Goal: Task Accomplishment & Management: Manage account settings

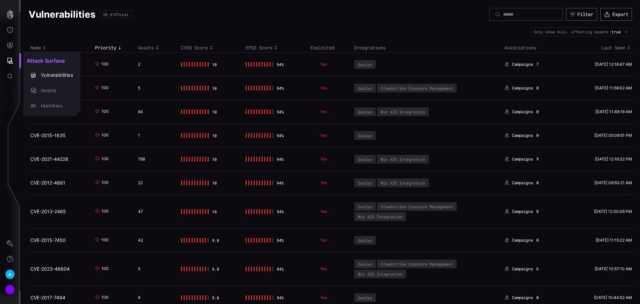
click at [12, 42] on div at bounding box center [320, 152] width 640 height 304
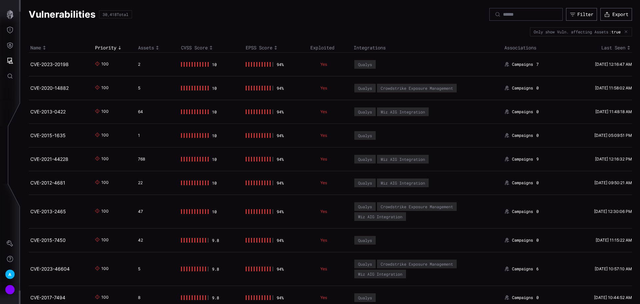
click at [11, 44] on icon "Defense Surface" at bounding box center [10, 45] width 6 height 6
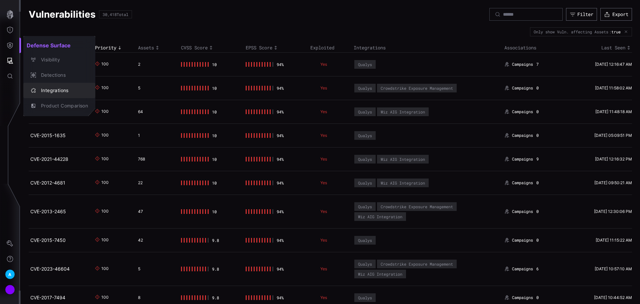
click at [53, 89] on div "Integrations" at bounding box center [63, 90] width 50 height 8
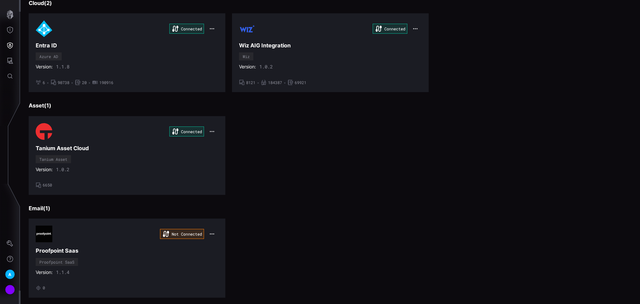
scroll to position [299, 0]
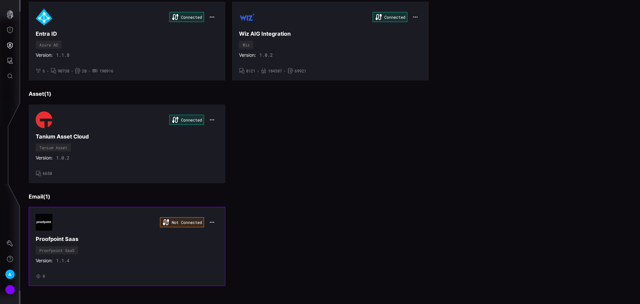
click at [214, 221] on button "button" at bounding box center [212, 221] width 13 height 9
click at [219, 239] on div "Edit" at bounding box center [223, 237] width 23 height 6
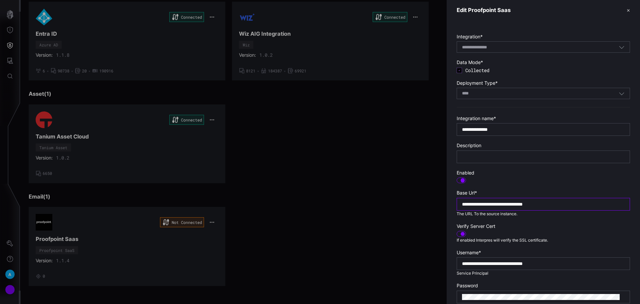
drag, startPoint x: 575, startPoint y: 205, endPoint x: 435, endPoint y: 201, distance: 139.4
click at [640, 201] on div "**********" at bounding box center [640, 152] width 0 height 304
paste input "text"
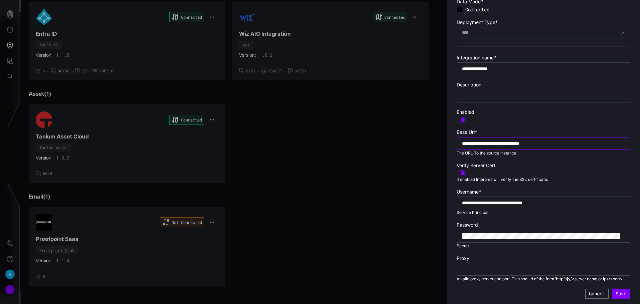
scroll to position [67, 0]
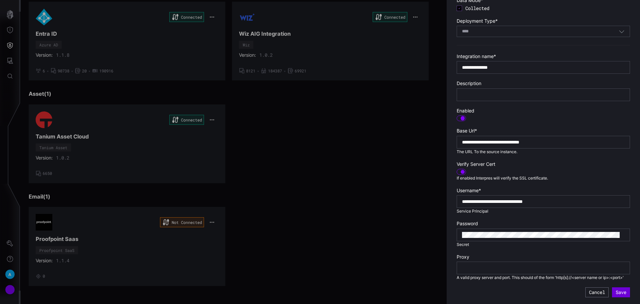
click at [615, 293] on button "Save" at bounding box center [621, 292] width 18 height 10
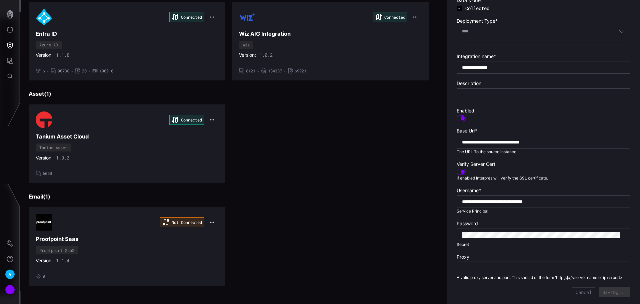
type input "**********"
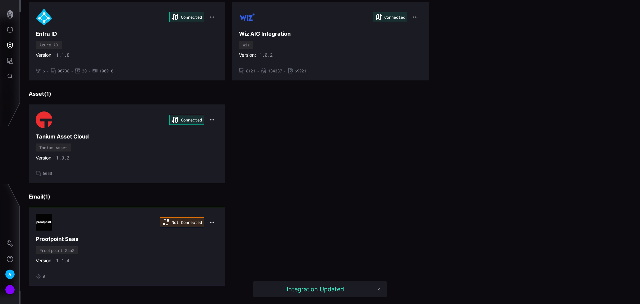
click at [209, 221] on icon "button" at bounding box center [211, 222] width 5 height 5
click at [107, 235] on div "Not Connected Proofpoint Saas Proofpoint SaaS Version: 1.1.4 • 0" at bounding box center [127, 246] width 183 height 65
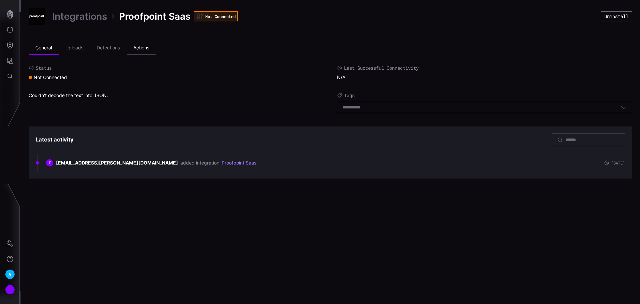
click at [146, 50] on li "Actions" at bounding box center [141, 47] width 29 height 13
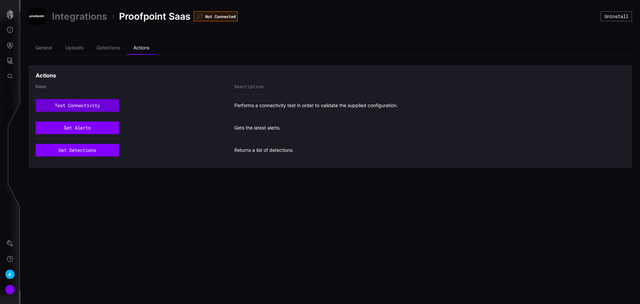
click at [90, 105] on button "test connectivity" at bounding box center [77, 105] width 83 height 13
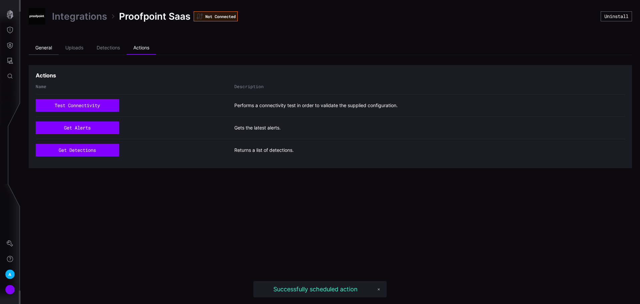
click at [46, 49] on li "General" at bounding box center [44, 47] width 30 height 13
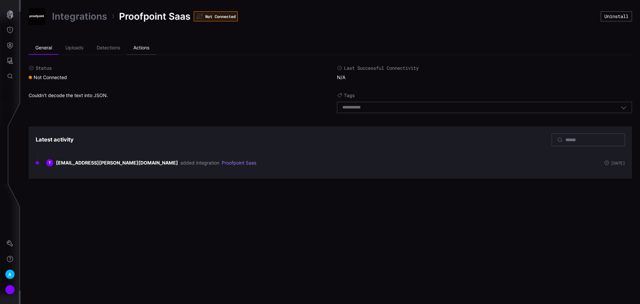
click at [155, 51] on li "Actions" at bounding box center [141, 47] width 29 height 13
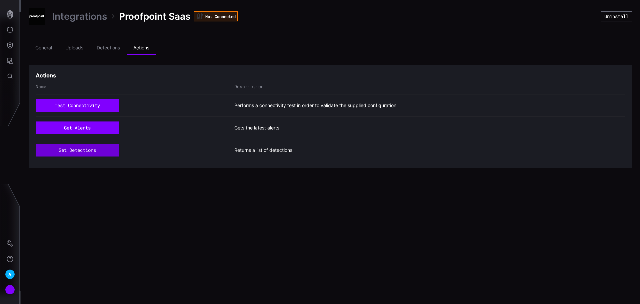
click at [97, 150] on button "get detections" at bounding box center [77, 150] width 83 height 13
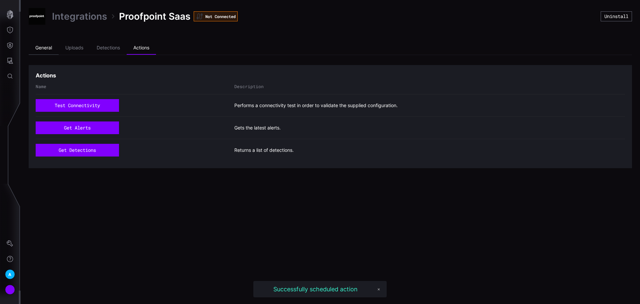
click at [42, 50] on li "General" at bounding box center [44, 47] width 30 height 13
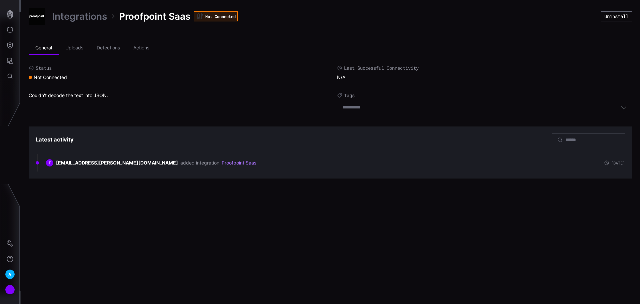
click at [80, 17] on link "Integrations" at bounding box center [79, 16] width 55 height 12
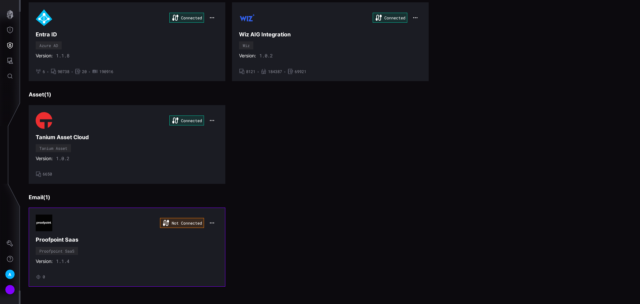
scroll to position [299, 0]
click at [187, 248] on div "Not Connected Proofpoint Saas Proofpoint SaaS Version: 1.1.4 • 0" at bounding box center [127, 246] width 183 height 65
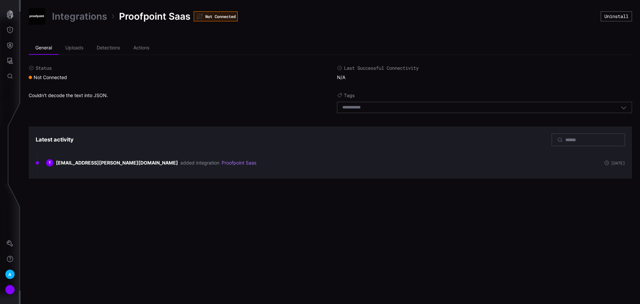
drag, startPoint x: 163, startPoint y: 66, endPoint x: 161, endPoint y: 61, distance: 6.0
click at [163, 66] on label "Status" at bounding box center [176, 68] width 295 height 6
click at [139, 45] on li "Actions" at bounding box center [141, 47] width 29 height 13
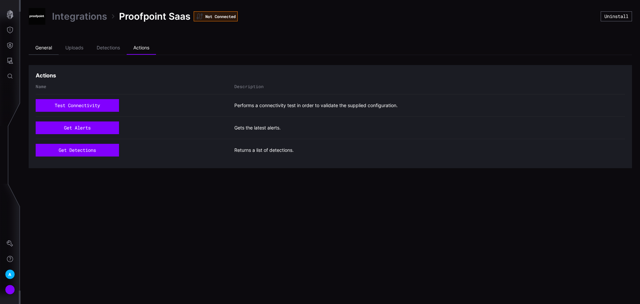
click at [54, 50] on li "General" at bounding box center [44, 47] width 30 height 13
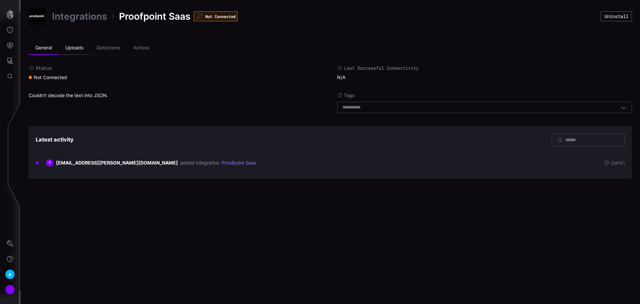
click at [78, 45] on li "Uploads" at bounding box center [74, 47] width 31 height 13
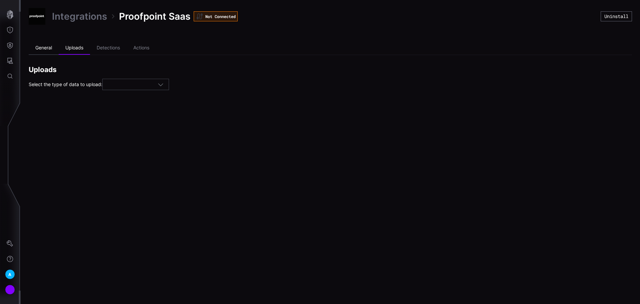
click at [42, 48] on li "General" at bounding box center [44, 47] width 30 height 13
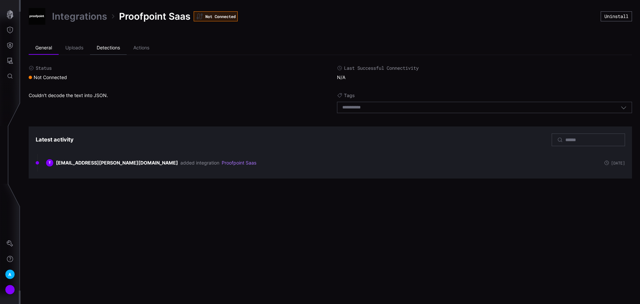
click at [110, 47] on li "Detections" at bounding box center [108, 47] width 37 height 13
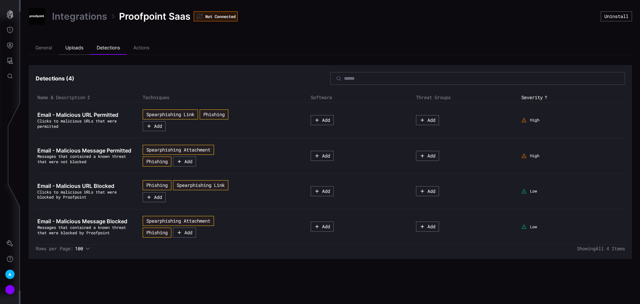
click at [76, 51] on li "Uploads" at bounding box center [74, 47] width 31 height 13
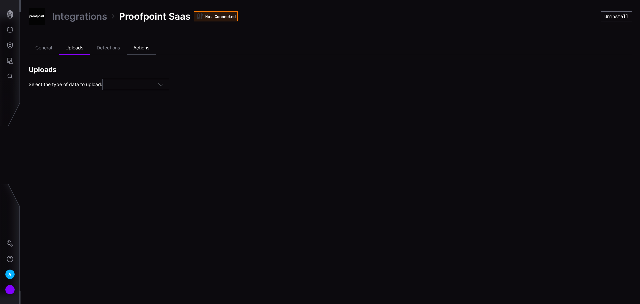
click at [138, 46] on li "Actions" at bounding box center [141, 47] width 29 height 13
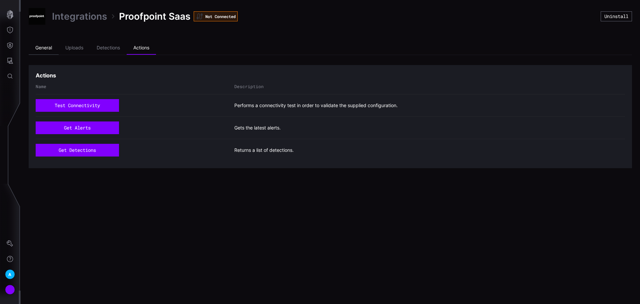
click at [40, 44] on li "General" at bounding box center [44, 47] width 30 height 13
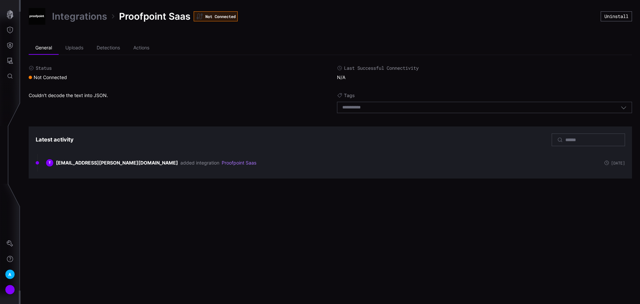
click at [90, 16] on link "Integrations" at bounding box center [79, 16] width 55 height 12
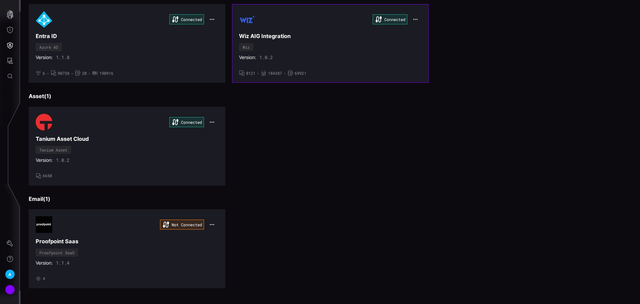
scroll to position [299, 0]
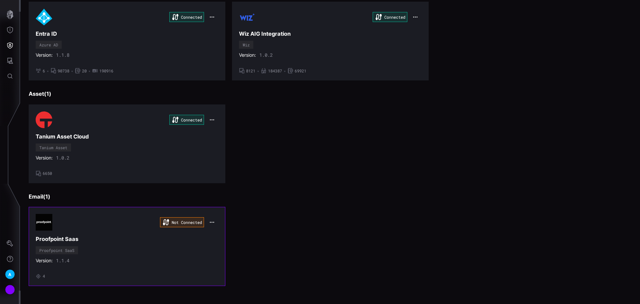
click at [192, 254] on div "Not Connected Proofpoint Saas Proofpoint SaaS Version: 1.1.4 • 4" at bounding box center [127, 246] width 183 height 65
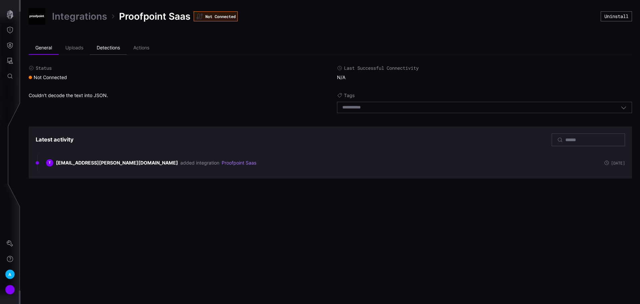
click at [118, 46] on li "Detections" at bounding box center [108, 47] width 37 height 13
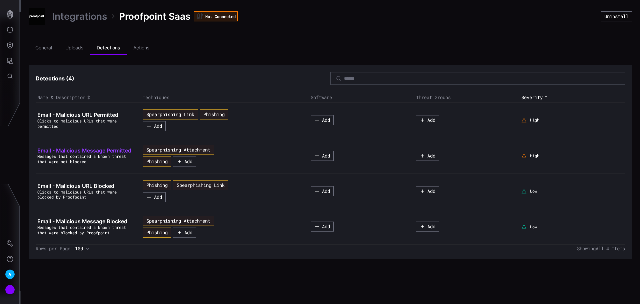
click at [88, 151] on span "Email - Malicious Message Permitted" at bounding box center [84, 150] width 94 height 7
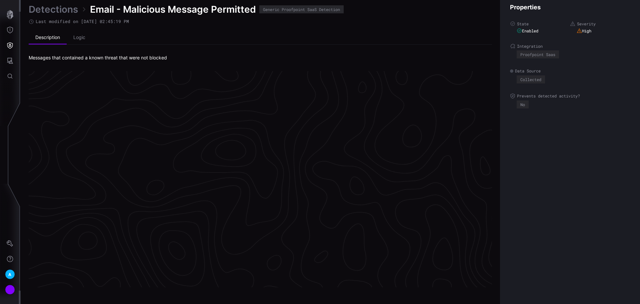
scroll to position [1394, 271]
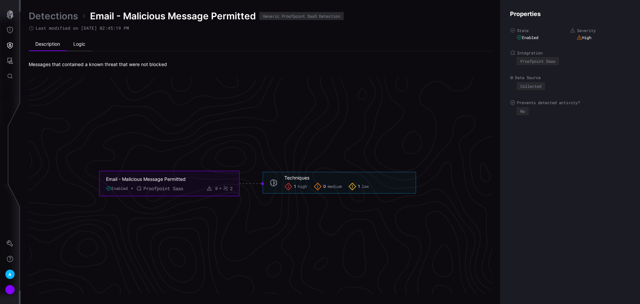
click at [78, 45] on li "Logic" at bounding box center [79, 44] width 25 height 13
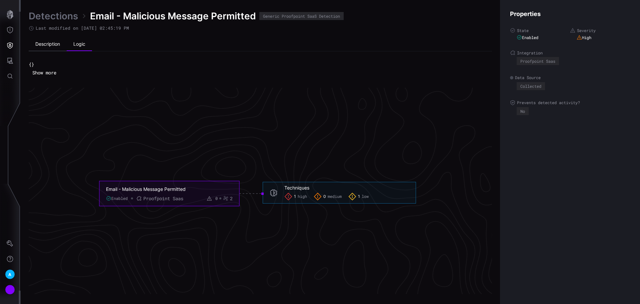
click at [51, 44] on li "Description" at bounding box center [48, 44] width 38 height 13
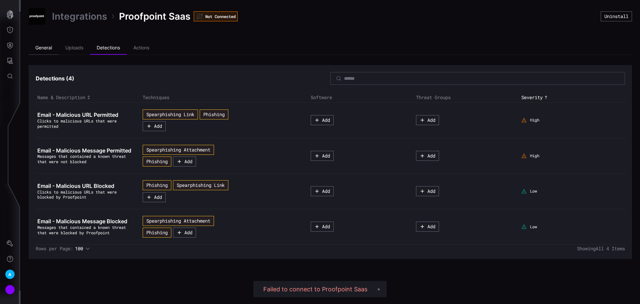
click at [45, 49] on li "General" at bounding box center [44, 47] width 30 height 13
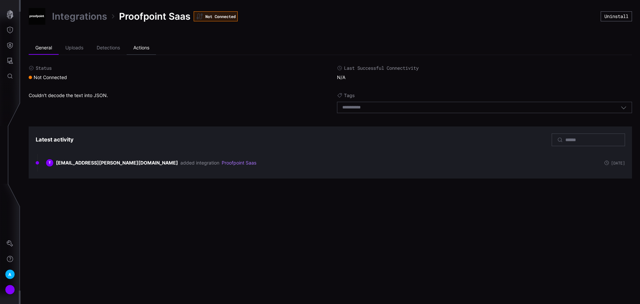
click at [142, 46] on li "Actions" at bounding box center [141, 47] width 29 height 13
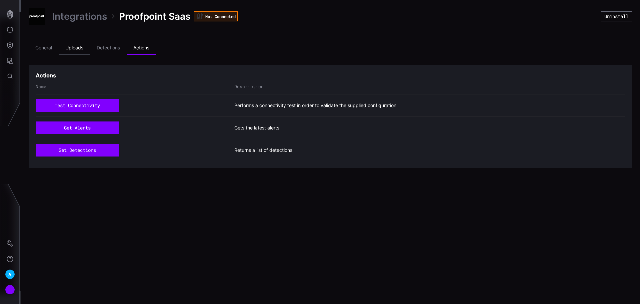
click at [67, 49] on li "Uploads" at bounding box center [74, 47] width 31 height 13
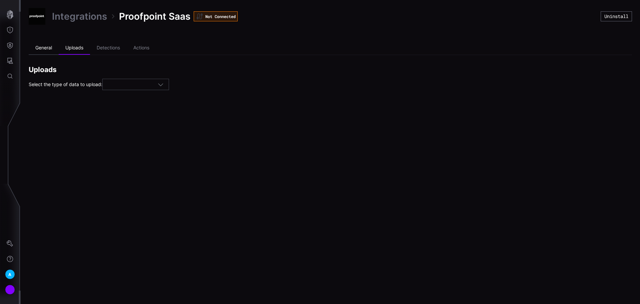
click at [52, 46] on li "General" at bounding box center [44, 47] width 30 height 13
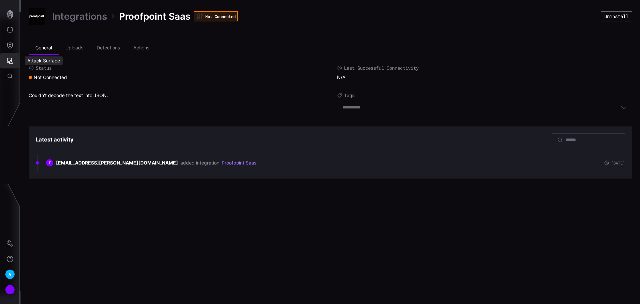
click at [13, 62] on button "Attack Surface" at bounding box center [9, 60] width 19 height 15
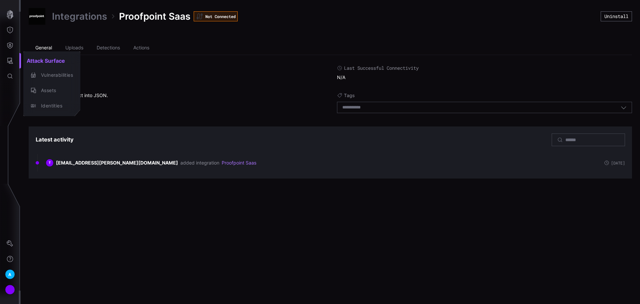
click at [7, 53] on div at bounding box center [320, 152] width 640 height 304
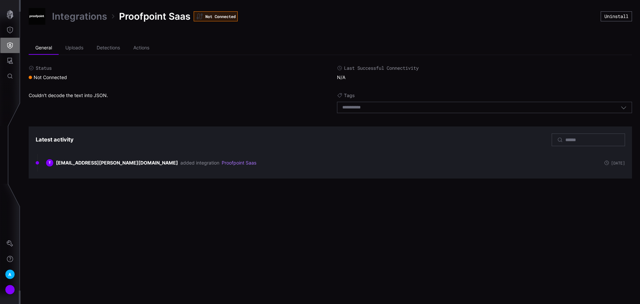
click at [12, 47] on icon "Defense Surface" at bounding box center [10, 45] width 6 height 6
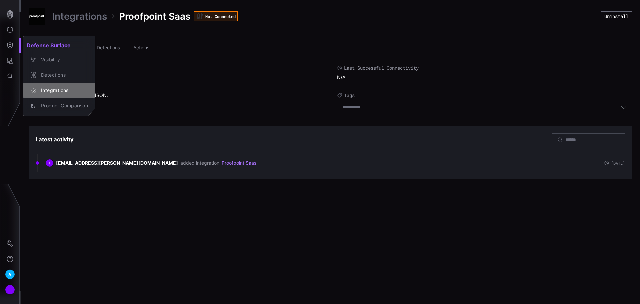
click at [56, 85] on button "Integrations" at bounding box center [59, 90] width 72 height 15
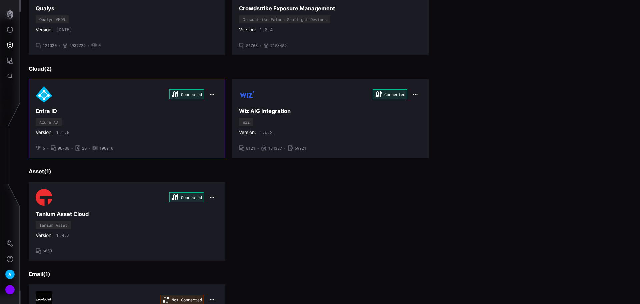
scroll to position [299, 0]
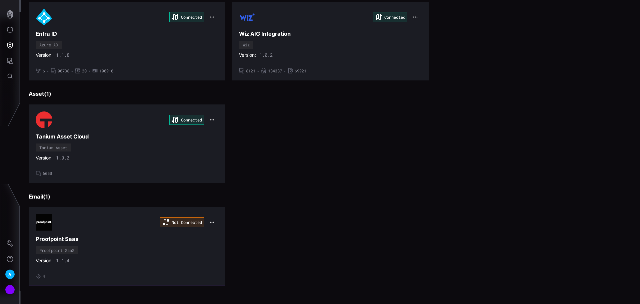
click at [209, 221] on icon "button" at bounding box center [211, 221] width 5 height 5
click at [223, 233] on div "Edit" at bounding box center [223, 236] width 29 height 12
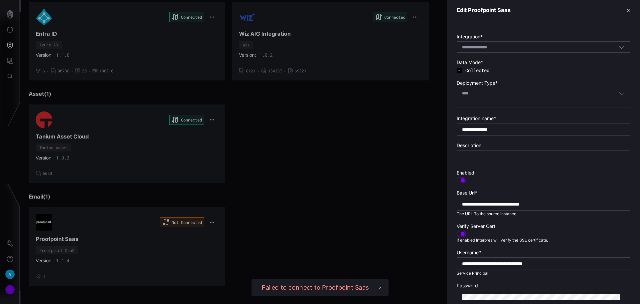
click at [561, 207] on div "**********" at bounding box center [543, 204] width 173 height 13
click at [568, 204] on input "**********" at bounding box center [543, 204] width 163 height 6
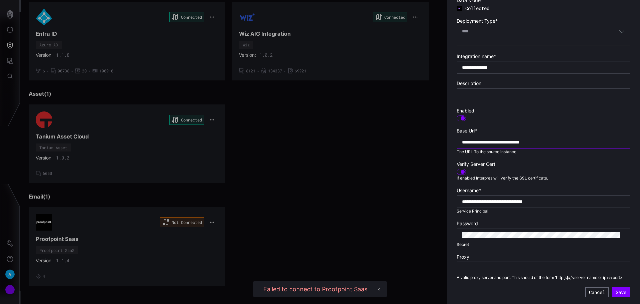
scroll to position [68, 0]
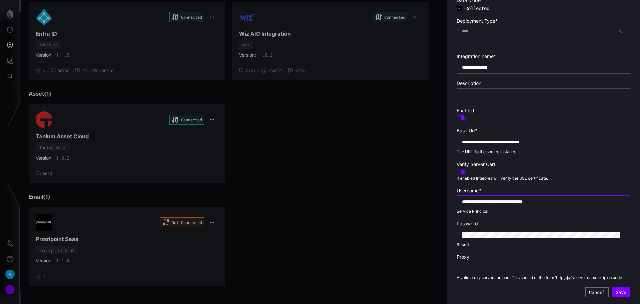
click at [463, 198] on input "**********" at bounding box center [543, 201] width 163 height 6
click at [464, 139] on input "**********" at bounding box center [543, 142] width 163 height 6
click at [617, 293] on button "Save" at bounding box center [621, 292] width 18 height 10
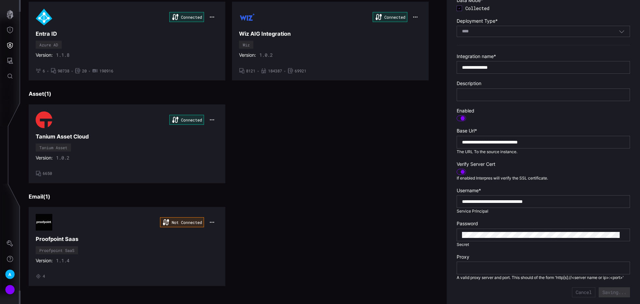
type input "**********"
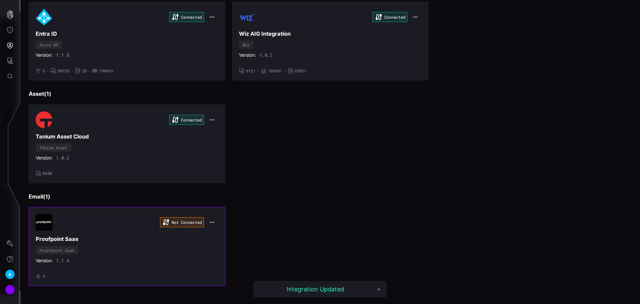
click at [144, 238] on h3 "Proofpoint Saas" at bounding box center [127, 238] width 183 height 7
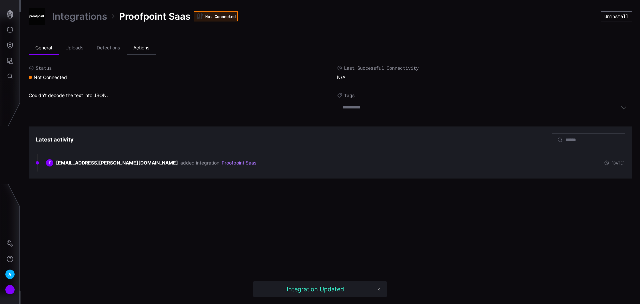
click at [140, 54] on li "Actions" at bounding box center [141, 47] width 29 height 13
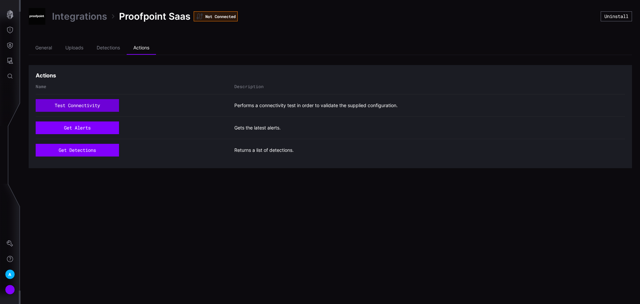
click at [91, 108] on button "test connectivity" at bounding box center [77, 105] width 83 height 13
click at [91, 126] on button "get alerts" at bounding box center [77, 128] width 82 height 12
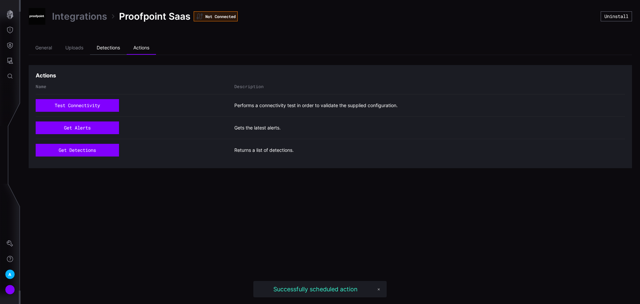
click at [103, 44] on li "Detections" at bounding box center [108, 47] width 37 height 13
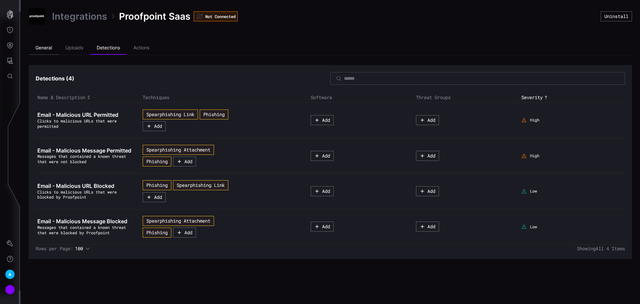
click at [49, 53] on li "General" at bounding box center [44, 47] width 30 height 13
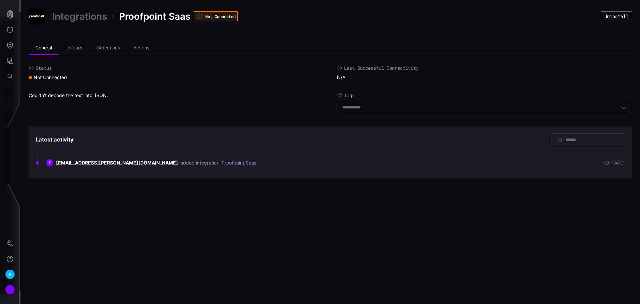
click at [80, 12] on link "Integrations" at bounding box center [79, 16] width 55 height 12
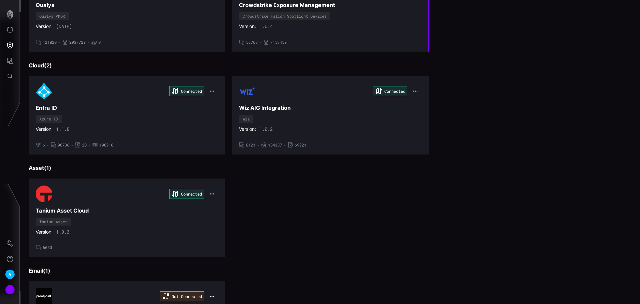
scroll to position [299, 0]
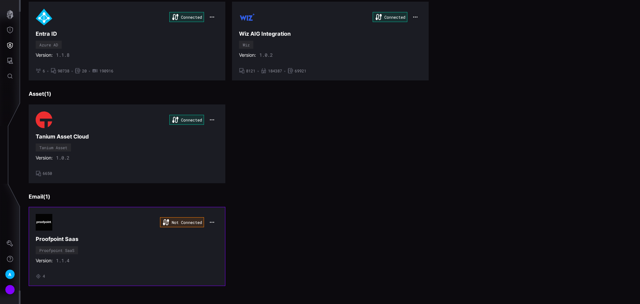
click at [213, 241] on h3 "Proofpoint Saas" at bounding box center [127, 238] width 183 height 7
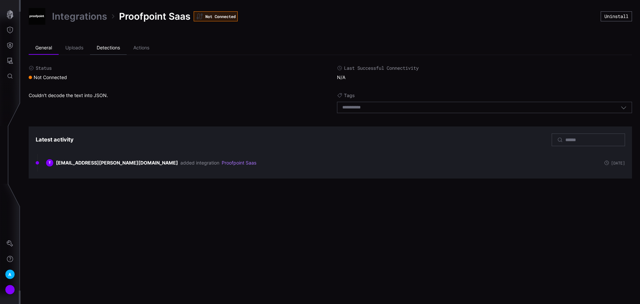
click at [94, 47] on li "Detections" at bounding box center [108, 47] width 37 height 13
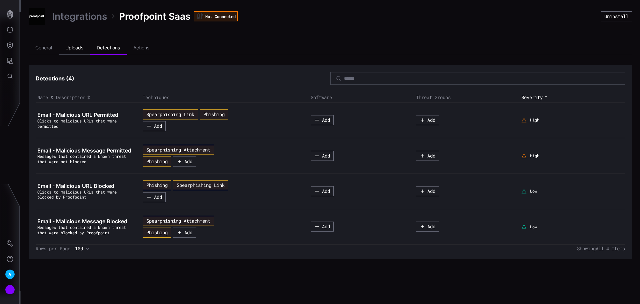
click at [84, 48] on li "Uploads" at bounding box center [74, 47] width 31 height 13
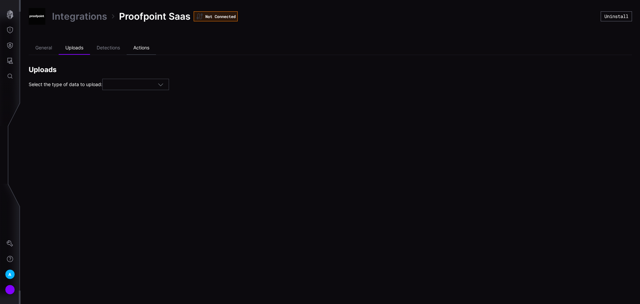
click at [147, 44] on li "Actions" at bounding box center [141, 47] width 29 height 13
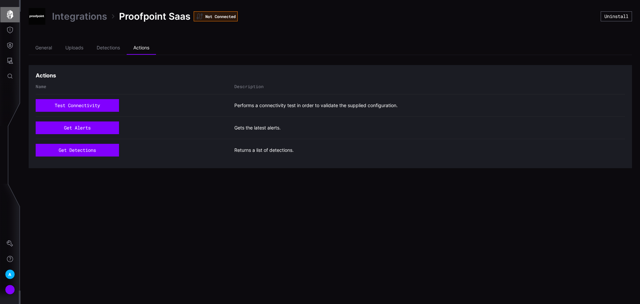
click at [8, 15] on icon "button" at bounding box center [9, 14] width 9 height 9
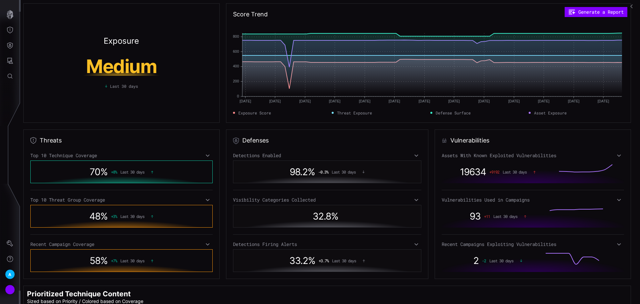
click at [632, 8] on icon "button" at bounding box center [631, 6] width 2 height 4
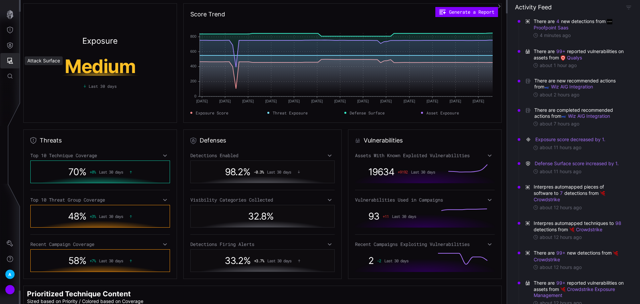
click at [4, 60] on button "Attack Surface" at bounding box center [9, 60] width 19 height 15
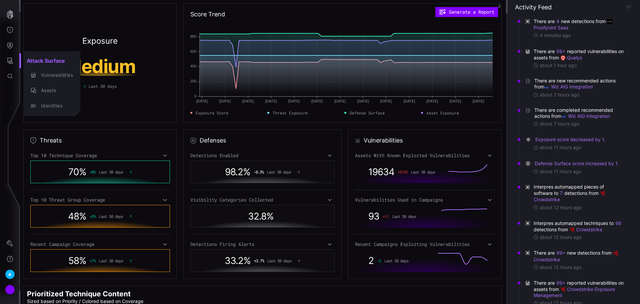
click at [6, 38] on div at bounding box center [320, 152] width 640 height 304
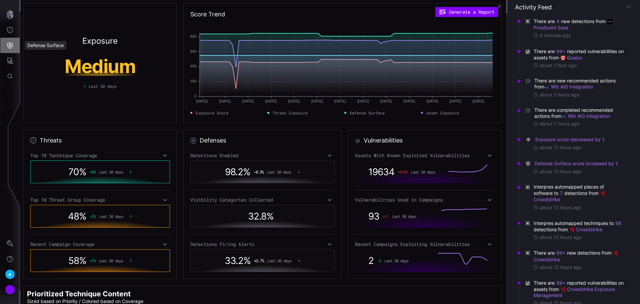
click at [11, 47] on icon "Defense Surface" at bounding box center [10, 45] width 7 height 7
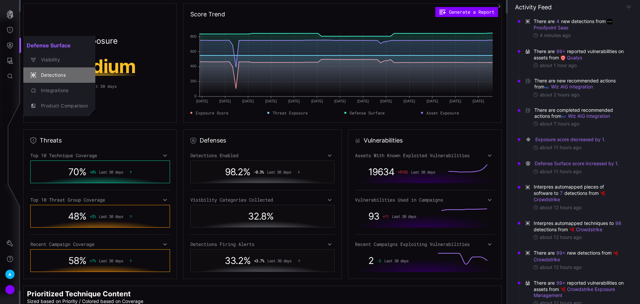
click at [55, 78] on div "Detections" at bounding box center [63, 75] width 50 height 8
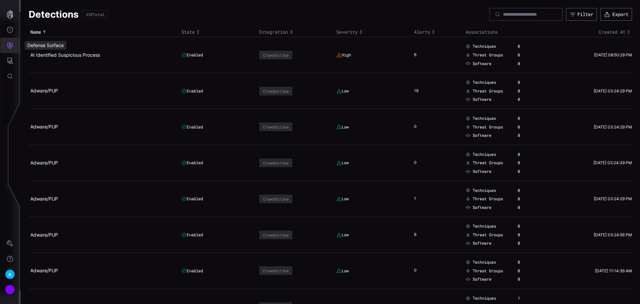
click at [11, 45] on icon "Defense Surface" at bounding box center [10, 45] width 6 height 6
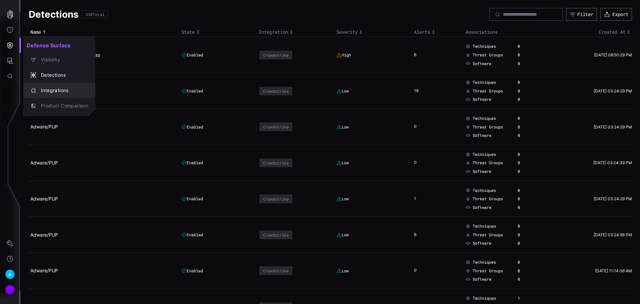
click at [53, 91] on div "Integrations" at bounding box center [63, 90] width 50 height 8
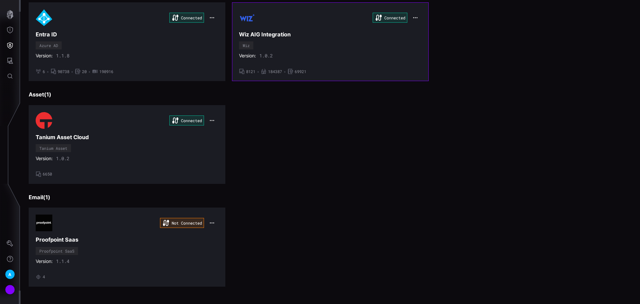
scroll to position [299, 0]
click at [148, 255] on div "Not Connected Proofpoint Saas Proofpoint SaaS Version: 1.1.4 • 4" at bounding box center [127, 246] width 183 height 65
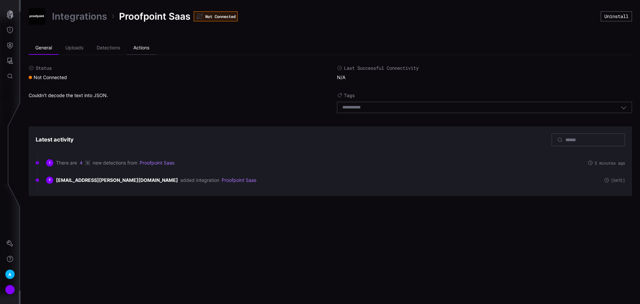
click at [148, 47] on li "Actions" at bounding box center [141, 47] width 29 height 13
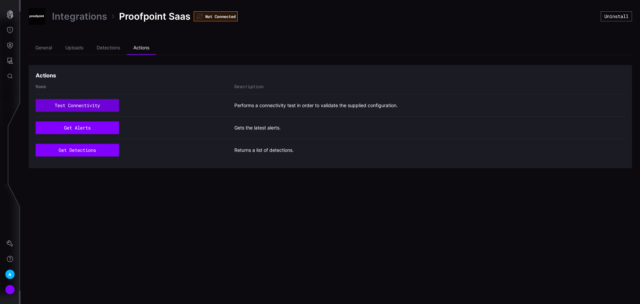
click at [89, 107] on button "test connectivity" at bounding box center [77, 105] width 83 height 13
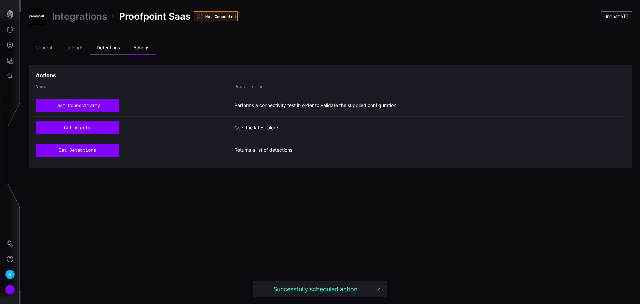
click at [108, 44] on li "Detections" at bounding box center [108, 47] width 37 height 13
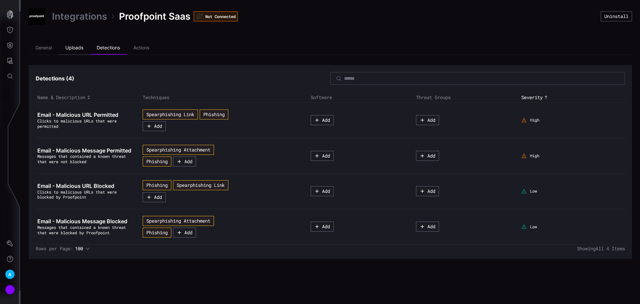
click at [72, 47] on li "Uploads" at bounding box center [74, 47] width 31 height 13
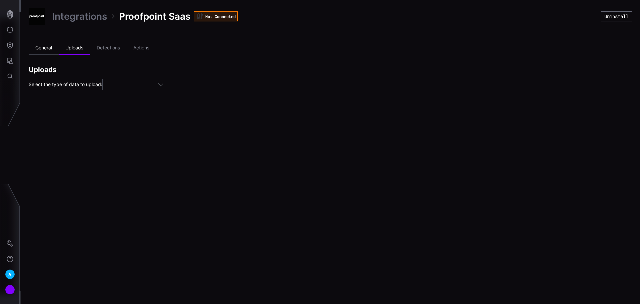
click at [43, 46] on li "General" at bounding box center [44, 47] width 30 height 13
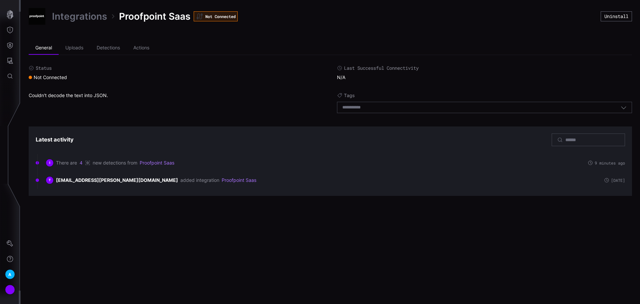
click at [224, 91] on div "Status Not Connected Last Successful Connectivity N/A Couldn't decode the text …" at bounding box center [330, 90] width 603 height 51
click at [220, 116] on div "Couldn't decode the text into JSON." at bounding box center [176, 104] width 295 height 24
click at [71, 47] on li "Uploads" at bounding box center [74, 47] width 31 height 13
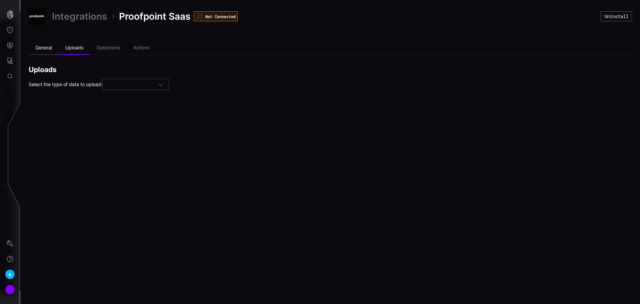
click at [45, 50] on li "General" at bounding box center [44, 47] width 30 height 13
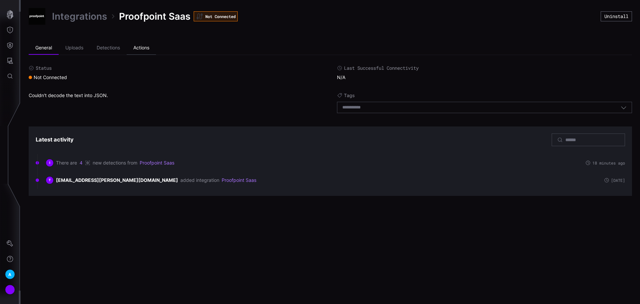
click at [136, 42] on li "Actions" at bounding box center [141, 47] width 29 height 13
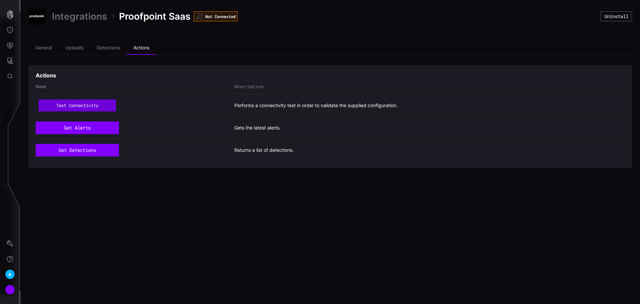
click at [93, 109] on button "test connectivity" at bounding box center [77, 106] width 77 height 12
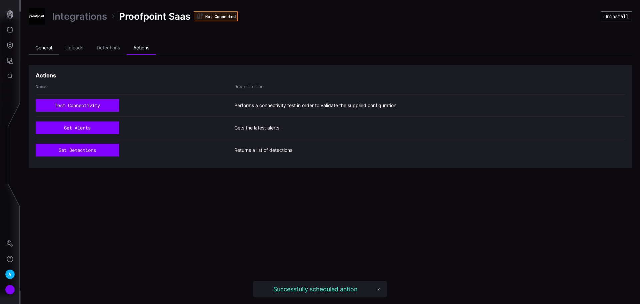
click at [44, 47] on li "General" at bounding box center [44, 47] width 30 height 13
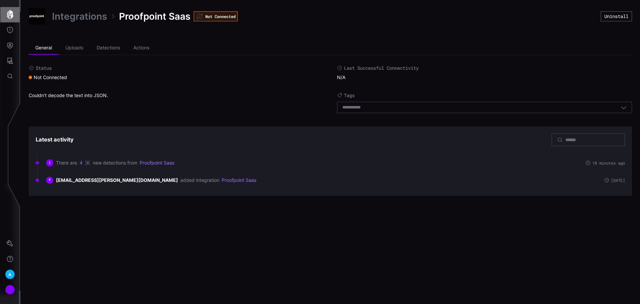
click at [12, 19] on icon "button" at bounding box center [9, 14] width 9 height 9
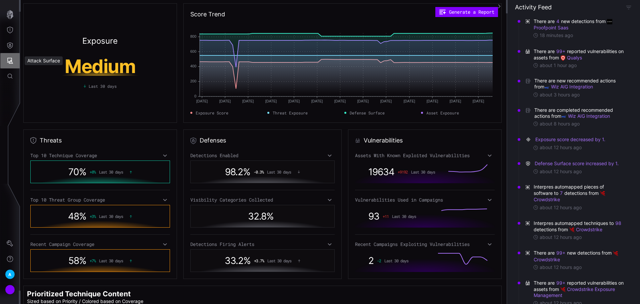
click at [8, 61] on icon "Attack Surface" at bounding box center [10, 61] width 6 height 6
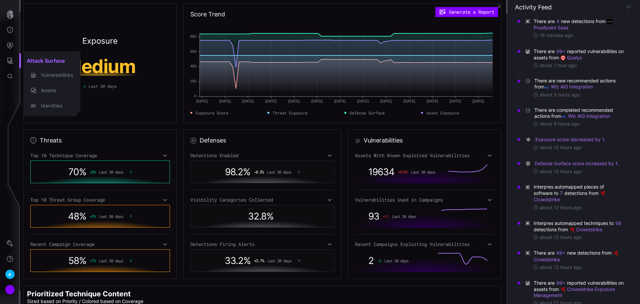
click at [13, 73] on div at bounding box center [320, 152] width 640 height 304
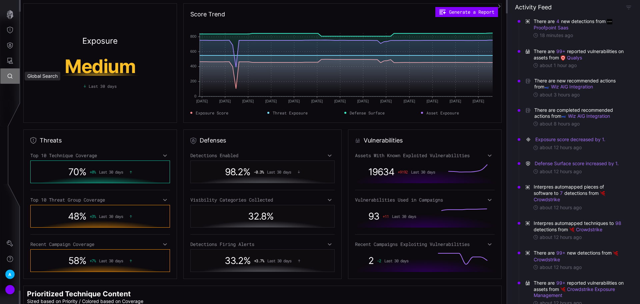
click at [10, 77] on icon "Global Search" at bounding box center [10, 76] width 7 height 7
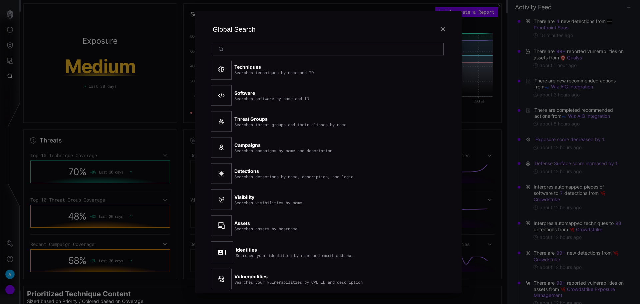
scroll to position [19, 0]
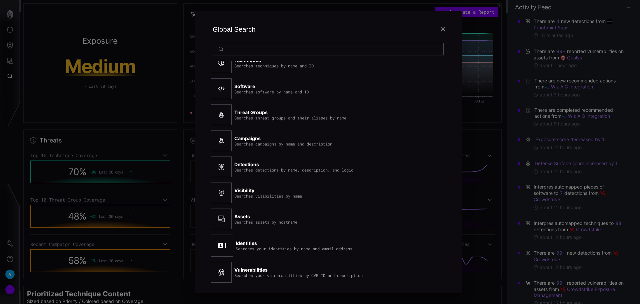
click at [445, 32] on div "Global Search" at bounding box center [328, 29] width 235 height 27
click at [444, 31] on icon at bounding box center [443, 29] width 4 height 4
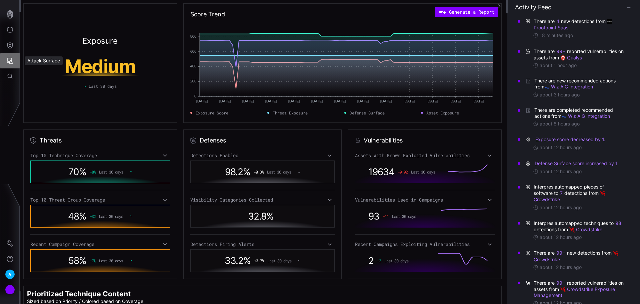
click at [14, 64] on button "Attack Surface" at bounding box center [9, 60] width 19 height 15
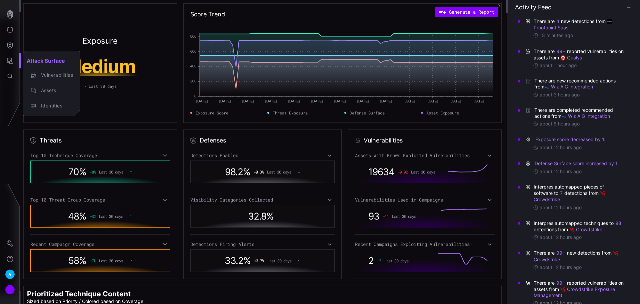
drag, startPoint x: 7, startPoint y: 55, endPoint x: 10, endPoint y: 54, distance: 3.4
click at [7, 55] on div at bounding box center [320, 152] width 640 height 304
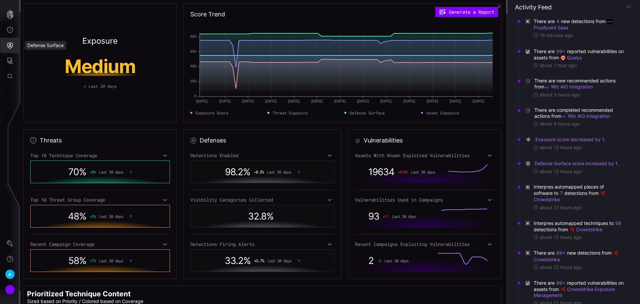
click at [10, 43] on icon "Defense Surface" at bounding box center [10, 45] width 6 height 6
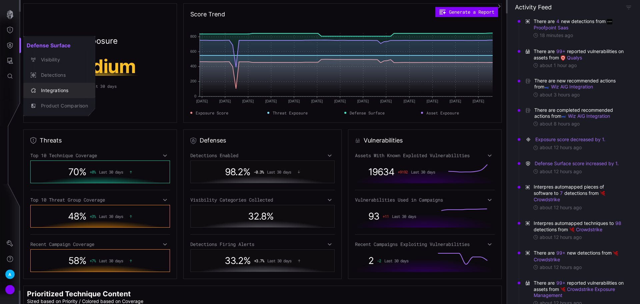
click at [50, 93] on div "Integrations" at bounding box center [63, 90] width 50 height 8
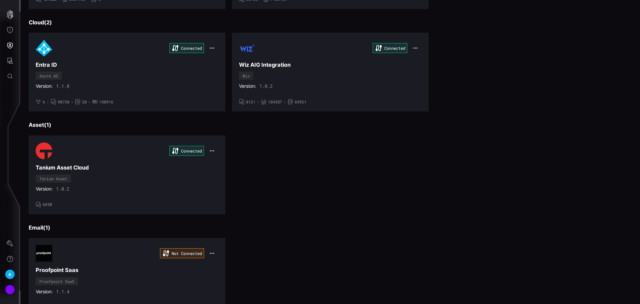
scroll to position [299, 0]
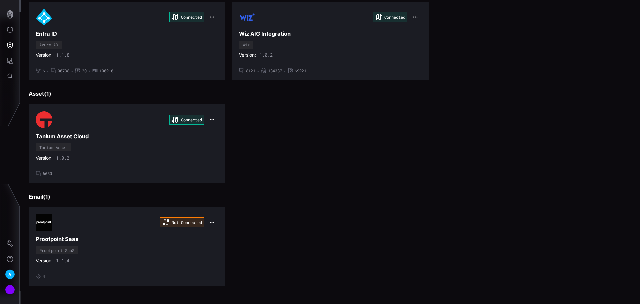
click at [206, 223] on button "button" at bounding box center [212, 221] width 13 height 9
click at [214, 234] on div "Edit" at bounding box center [223, 237] width 23 height 6
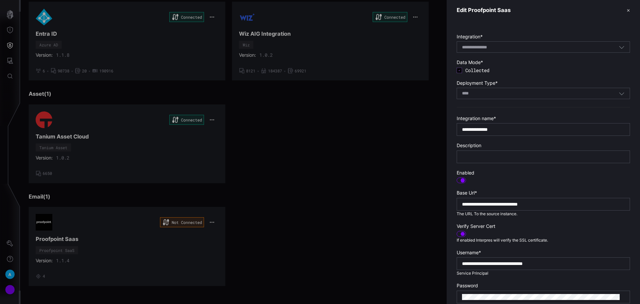
scroll to position [33, 0]
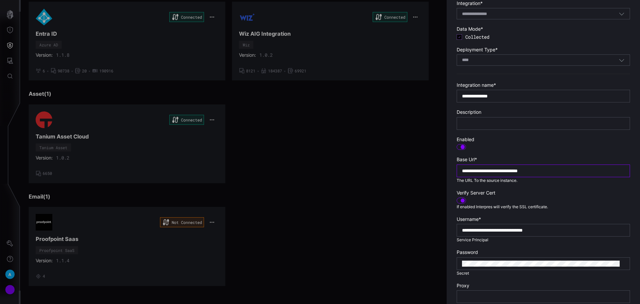
click at [569, 173] on input "**********" at bounding box center [543, 171] width 163 height 6
click at [460, 172] on div "**********" at bounding box center [543, 170] width 173 height 13
click at [462, 171] on input "**********" at bounding box center [543, 171] width 163 height 6
click at [464, 170] on input "**********" at bounding box center [543, 171] width 163 height 6
click at [589, 169] on input "**********" at bounding box center [543, 171] width 163 height 6
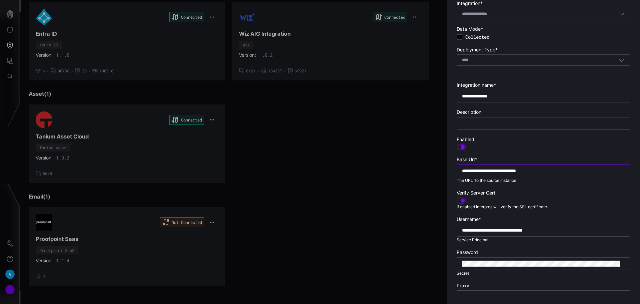
type input "**********"
click at [553, 196] on section "Verify Server Cert If enabled Interpres will verify the SSL certificate." at bounding box center [543, 200] width 173 height 20
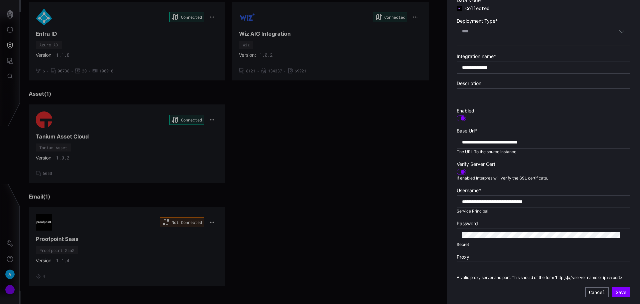
scroll to position [68, 0]
click at [463, 169] on div at bounding box center [461, 172] width 9 height 6
click at [553, 168] on section "Verify Server Cert If enabled Interpres will verify the SSL certificate." at bounding box center [543, 171] width 173 height 20
click at [612, 290] on button "Save" at bounding box center [621, 292] width 18 height 10
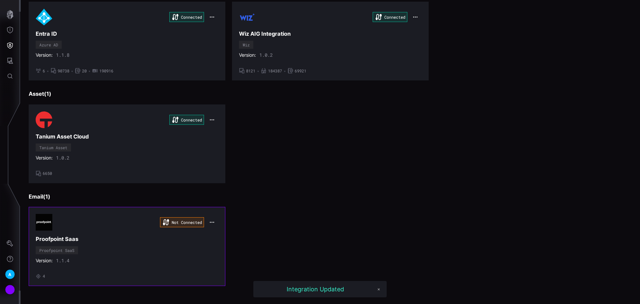
click at [207, 219] on button "button" at bounding box center [212, 221] width 13 height 9
click at [106, 234] on div "Not Connected Proofpoint Saas Proofpoint SaaS Version: 1.1.4 • 4" at bounding box center [127, 246] width 183 height 65
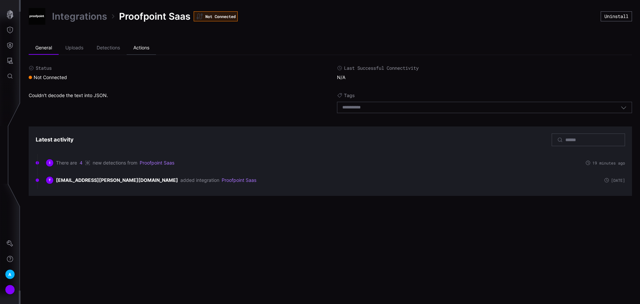
click at [150, 50] on li "Actions" at bounding box center [141, 47] width 29 height 13
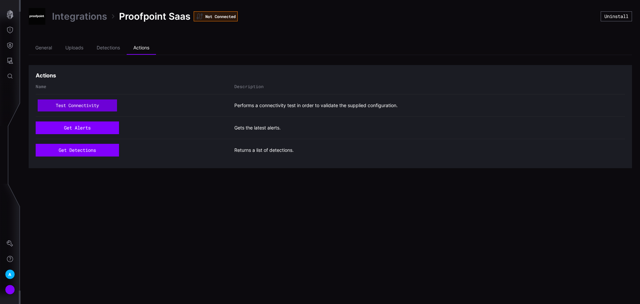
click at [70, 104] on button "test connectivity" at bounding box center [77, 105] width 79 height 12
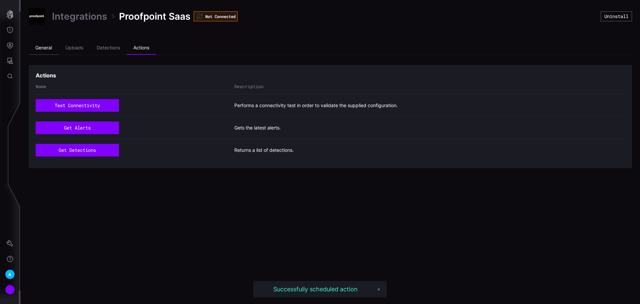
click at [46, 44] on li "General" at bounding box center [44, 47] width 30 height 13
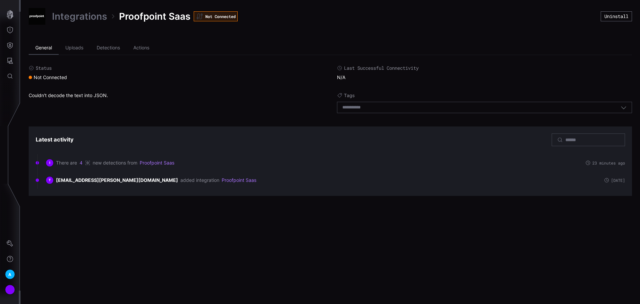
click at [38, 48] on li "General" at bounding box center [44, 47] width 30 height 13
click at [68, 45] on li "Uploads" at bounding box center [74, 47] width 31 height 13
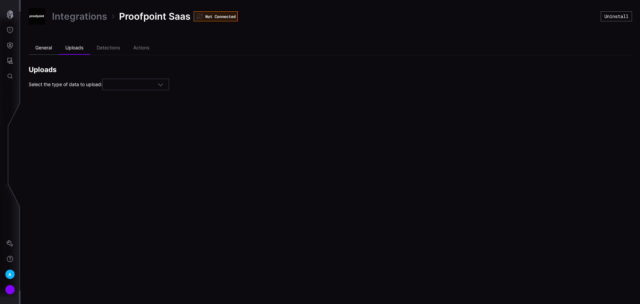
click at [39, 51] on li "General" at bounding box center [44, 47] width 30 height 13
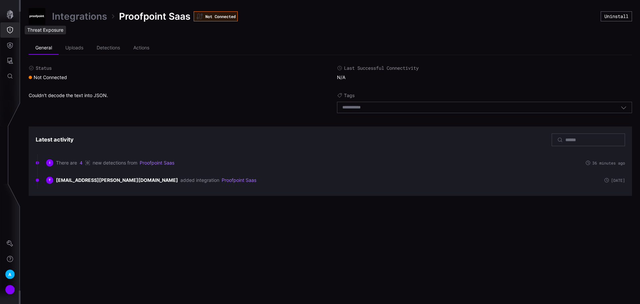
click at [9, 32] on icon "Threat Exposure" at bounding box center [10, 30] width 6 height 7
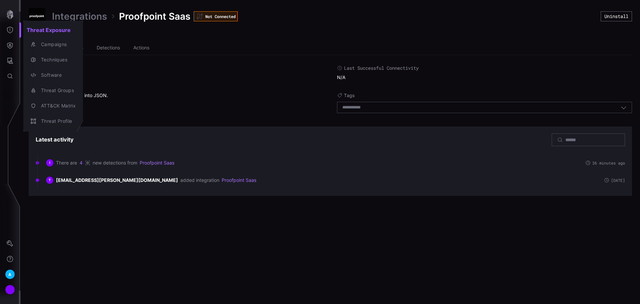
click at [8, 58] on div at bounding box center [320, 152] width 640 height 304
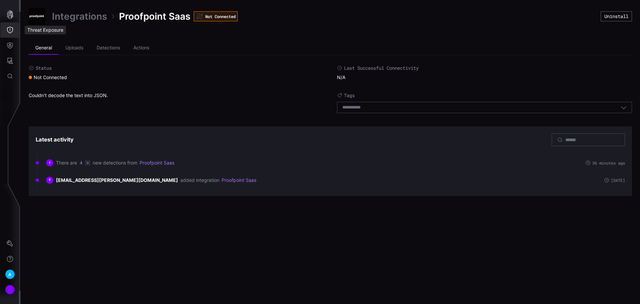
click at [11, 32] on icon "Threat Exposure" at bounding box center [10, 30] width 7 height 7
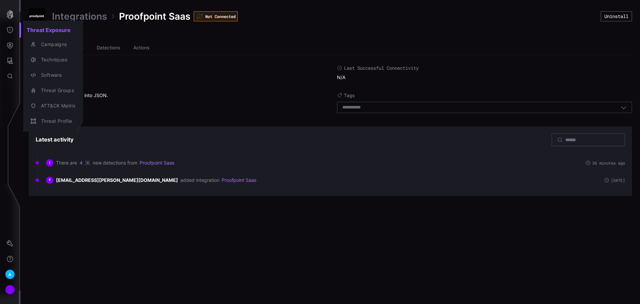
click at [264, 99] on div at bounding box center [320, 152] width 640 height 304
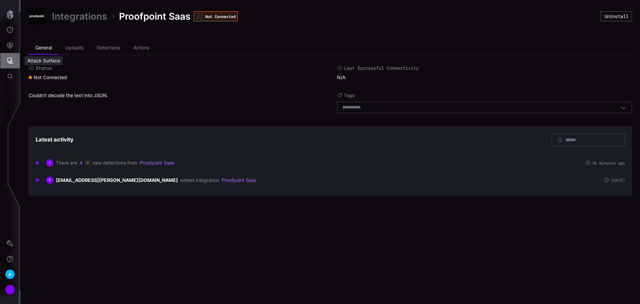
click at [13, 64] on icon "Attack Surface" at bounding box center [10, 60] width 7 height 7
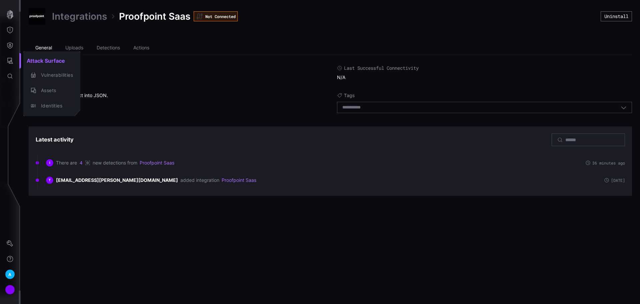
click at [140, 87] on div at bounding box center [320, 152] width 640 height 304
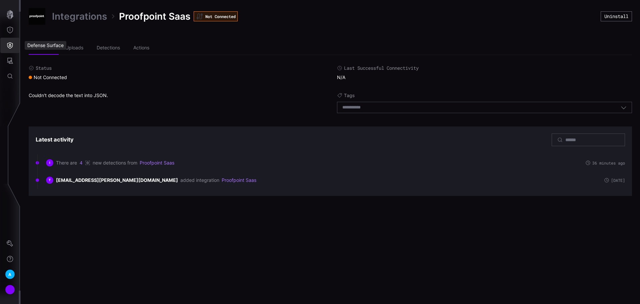
click at [10, 46] on icon "Defense Surface" at bounding box center [10, 45] width 7 height 7
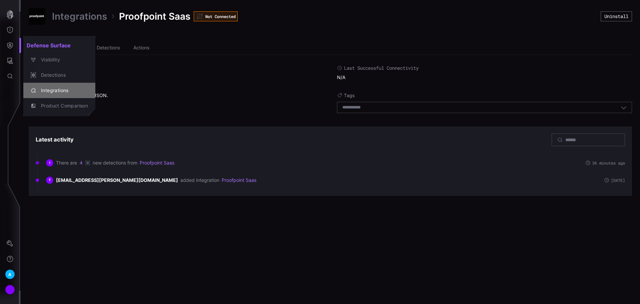
click at [54, 89] on div "Integrations" at bounding box center [63, 90] width 50 height 8
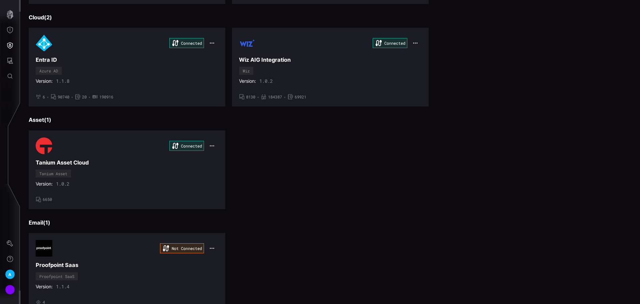
scroll to position [299, 0]
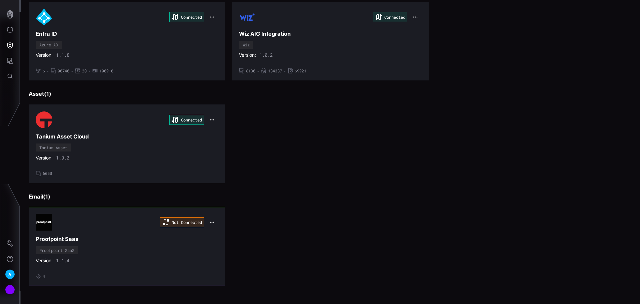
click at [214, 220] on button "button" at bounding box center [212, 221] width 13 height 9
click at [219, 235] on div "Edit" at bounding box center [223, 237] width 23 height 6
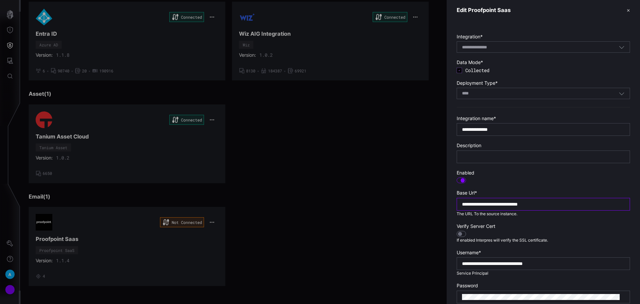
click at [575, 206] on input "**********" at bounding box center [543, 204] width 163 height 6
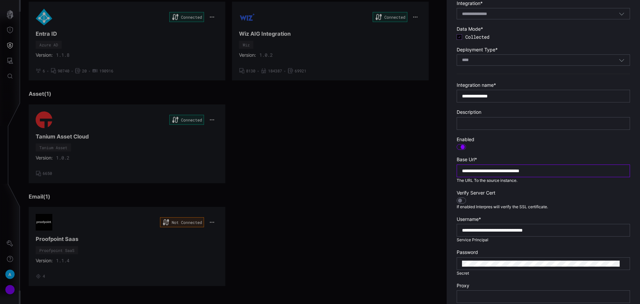
scroll to position [68, 0]
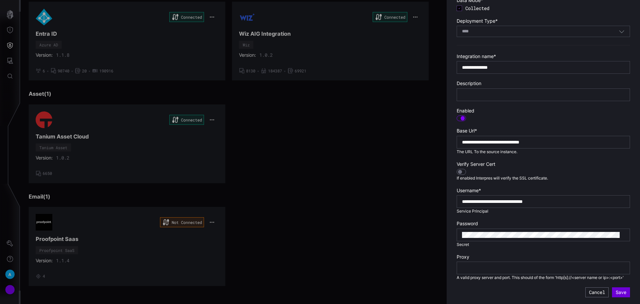
click at [618, 292] on button "Save" at bounding box center [621, 292] width 18 height 10
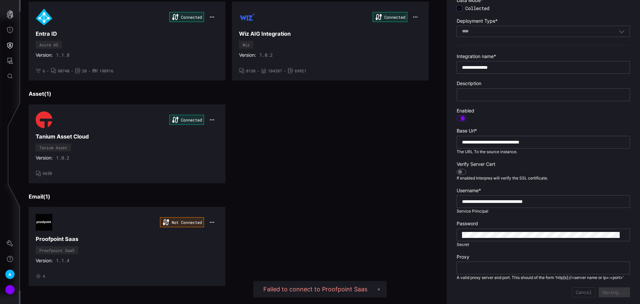
type input "**********"
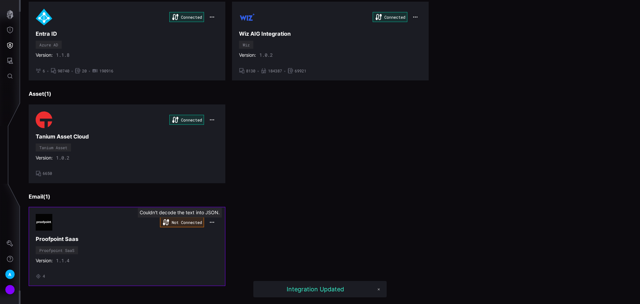
click at [147, 228] on div "Not Connected" at bounding box center [127, 222] width 183 height 17
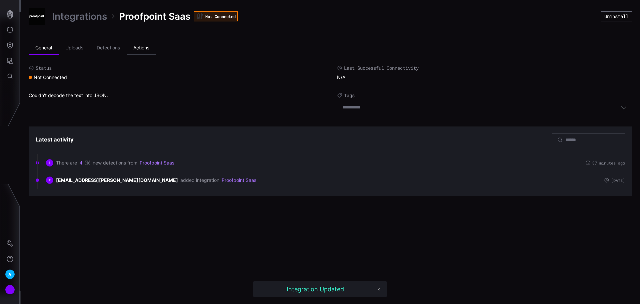
click at [135, 50] on li "Actions" at bounding box center [141, 47] width 29 height 13
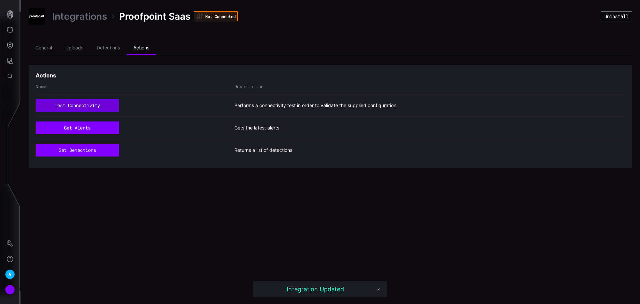
click at [108, 109] on button "test connectivity" at bounding box center [77, 105] width 83 height 13
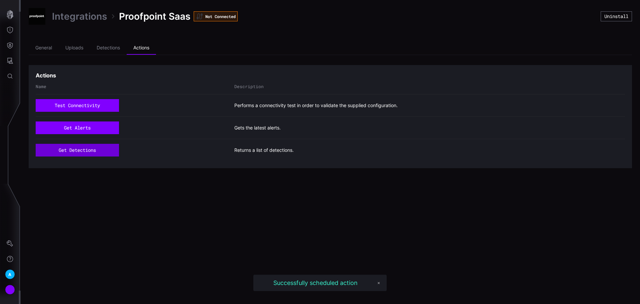
click at [86, 151] on button "get detections" at bounding box center [77, 150] width 83 height 13
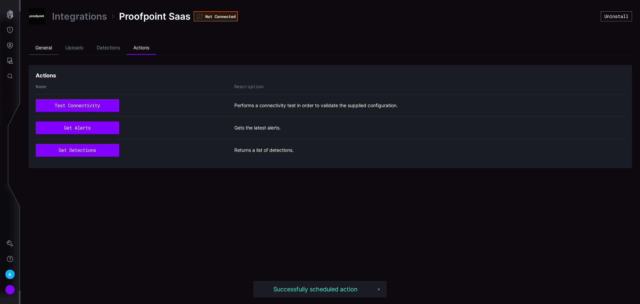
click at [43, 46] on li "General" at bounding box center [44, 47] width 30 height 13
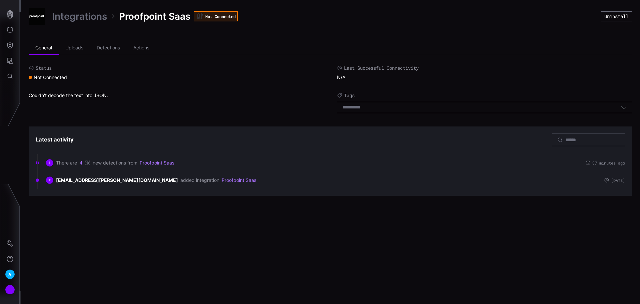
click at [112, 160] on span "new detections from" at bounding box center [115, 163] width 45 height 6
click at [134, 114] on div "Couldn't decode the text into JSON." at bounding box center [176, 104] width 295 height 24
click at [227, 91] on div "Status Not Connected Last Successful Connectivity N/A Couldn't decode the text …" at bounding box center [330, 90] width 603 height 51
click at [6, 16] on icon "button" at bounding box center [9, 14] width 9 height 9
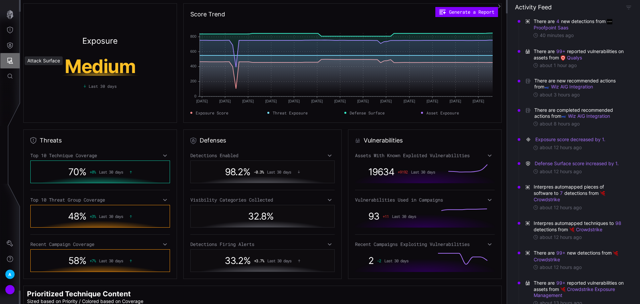
click at [13, 58] on icon "Attack Surface" at bounding box center [10, 60] width 7 height 7
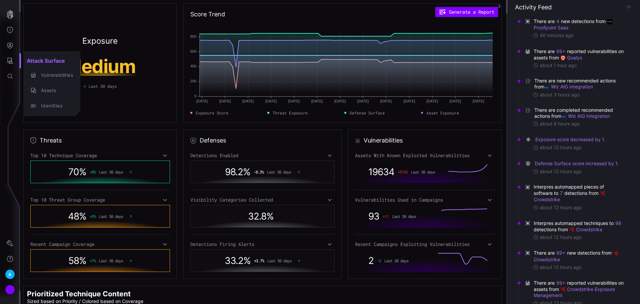
click at [1, 65] on div at bounding box center [320, 152] width 640 height 304
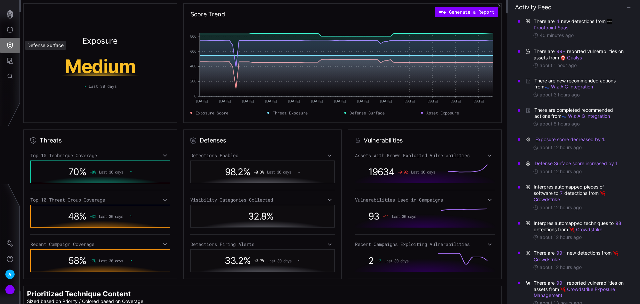
click at [12, 45] on icon "Defense Surface" at bounding box center [10, 45] width 6 height 6
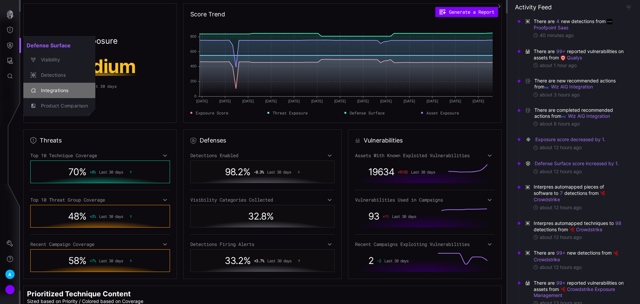
click at [55, 90] on div "Integrations" at bounding box center [63, 90] width 50 height 8
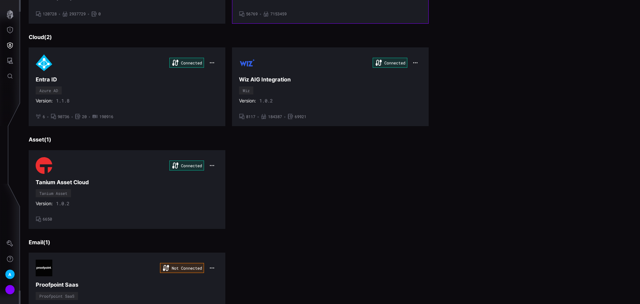
scroll to position [299, 0]
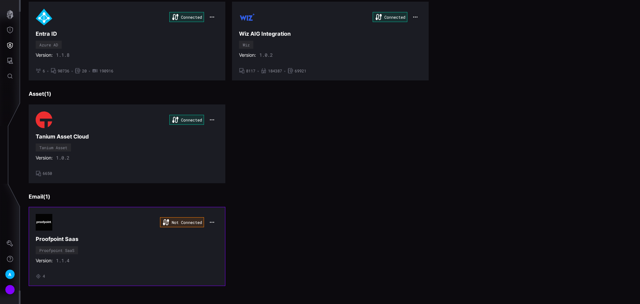
click at [120, 270] on div "Not Connected Proofpoint Saas Proofpoint SaaS Version: 1.1.4 • 4" at bounding box center [127, 246] width 183 height 65
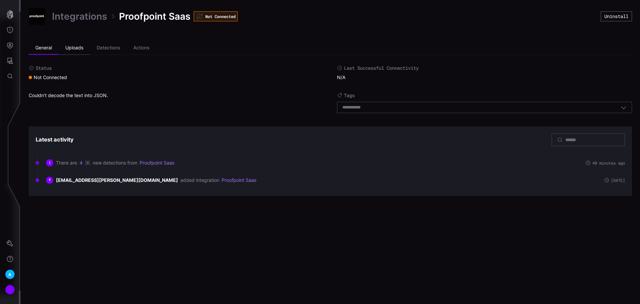
click at [76, 43] on li "Uploads" at bounding box center [74, 47] width 31 height 13
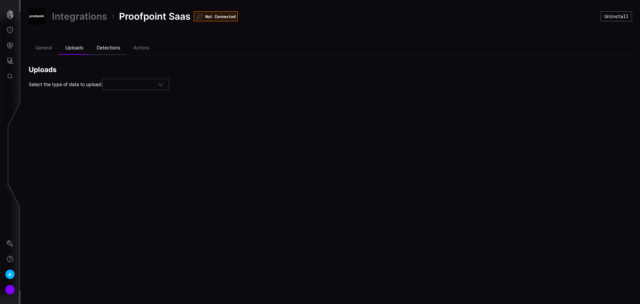
click at [112, 48] on li "Detections" at bounding box center [108, 47] width 37 height 13
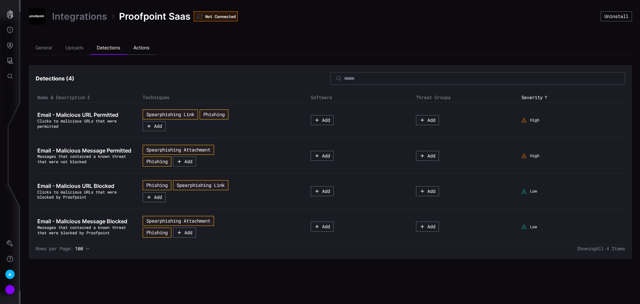
click at [141, 42] on li "Actions" at bounding box center [141, 47] width 29 height 13
